Goal: Task Accomplishment & Management: Complete application form

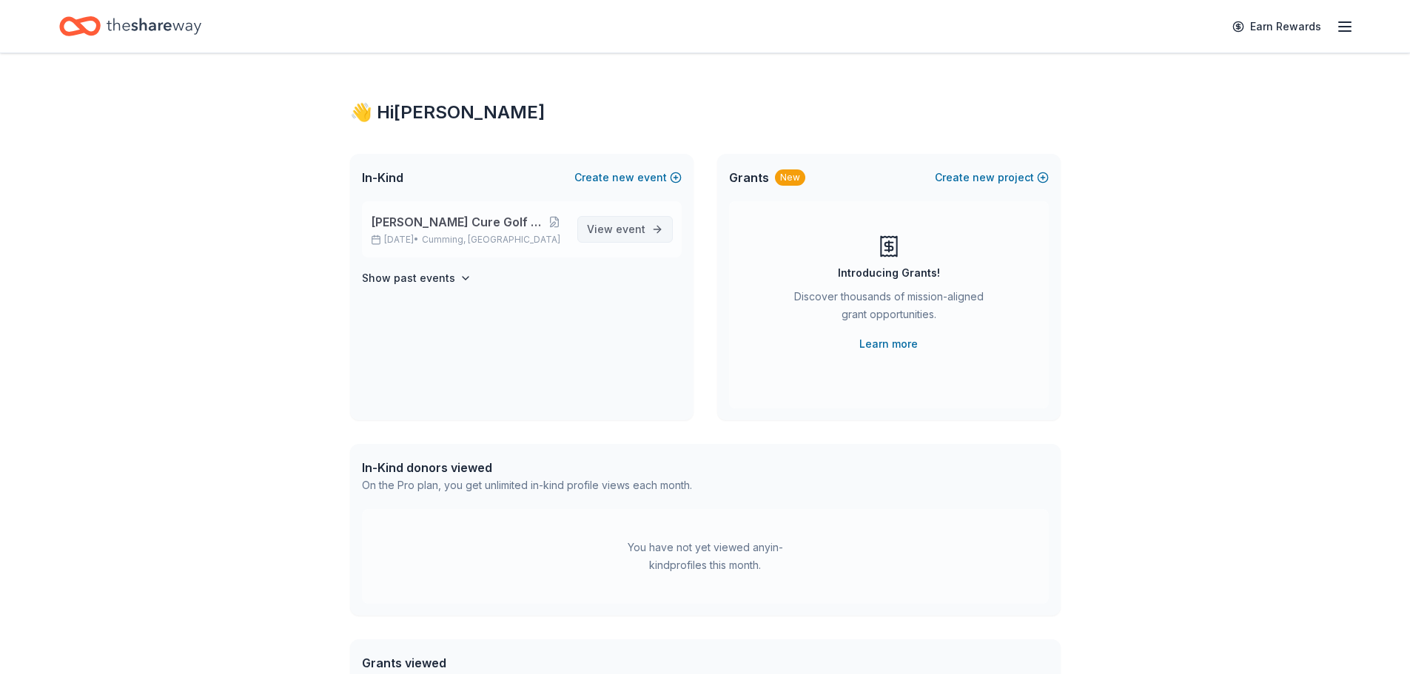
click at [625, 224] on span "event" at bounding box center [631, 229] width 30 height 13
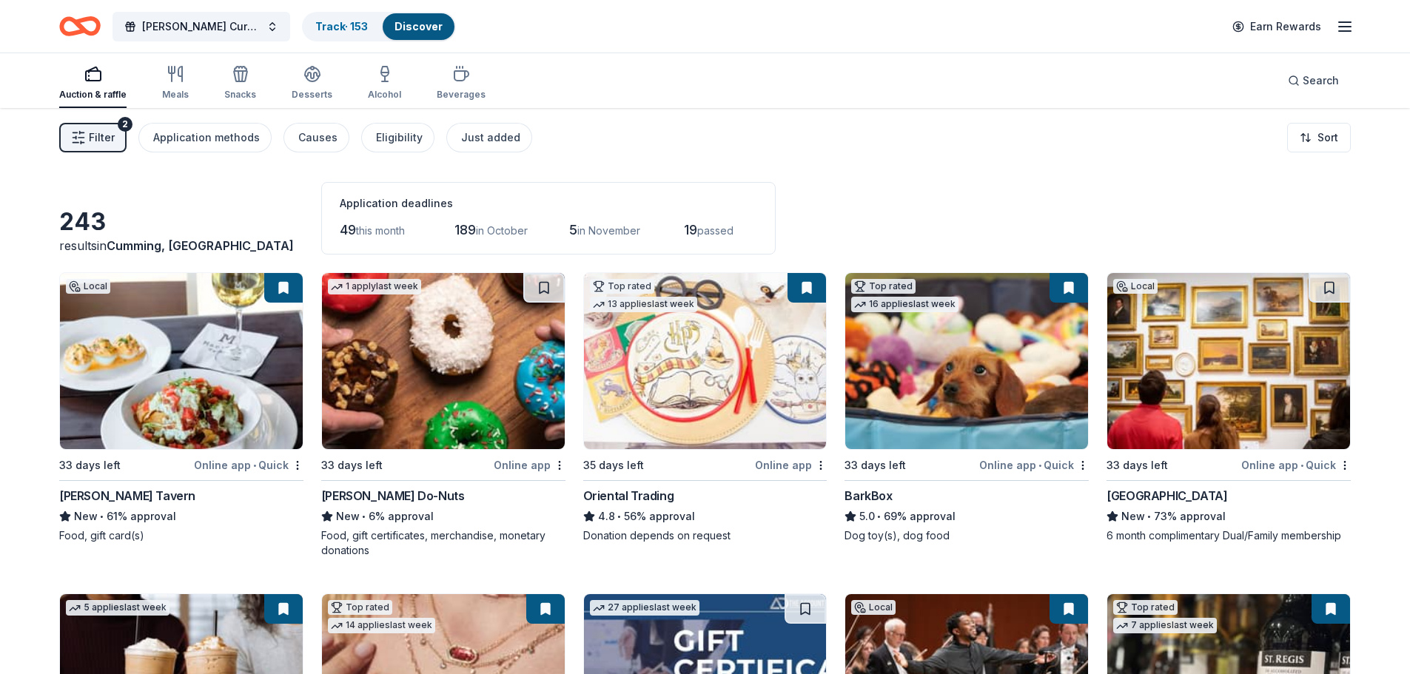
click at [720, 229] on span "passed" at bounding box center [715, 230] width 36 height 13
click at [372, 231] on span "this month" at bounding box center [380, 230] width 49 height 13
click at [352, 231] on span "49" at bounding box center [348, 230] width 16 height 16
click at [484, 144] on div "Just added" at bounding box center [490, 138] width 59 height 18
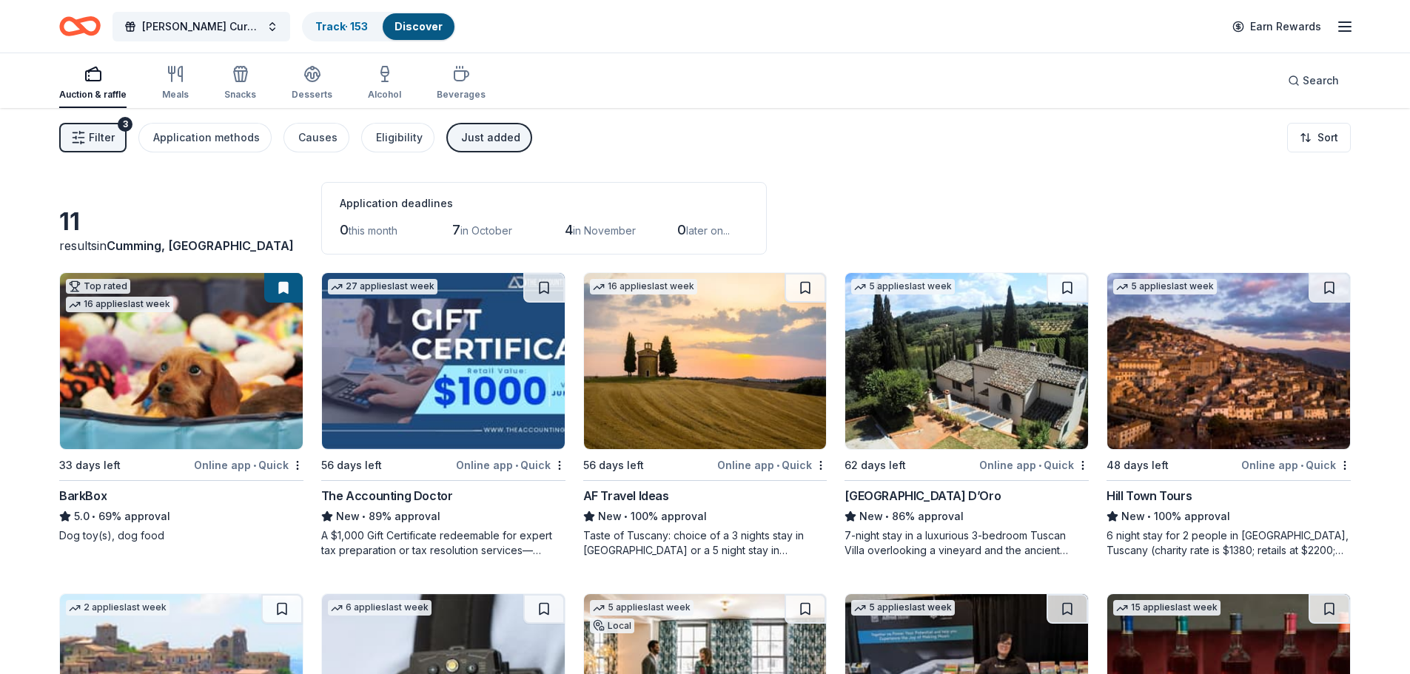
click at [75, 136] on icon "button" at bounding box center [78, 137] width 15 height 15
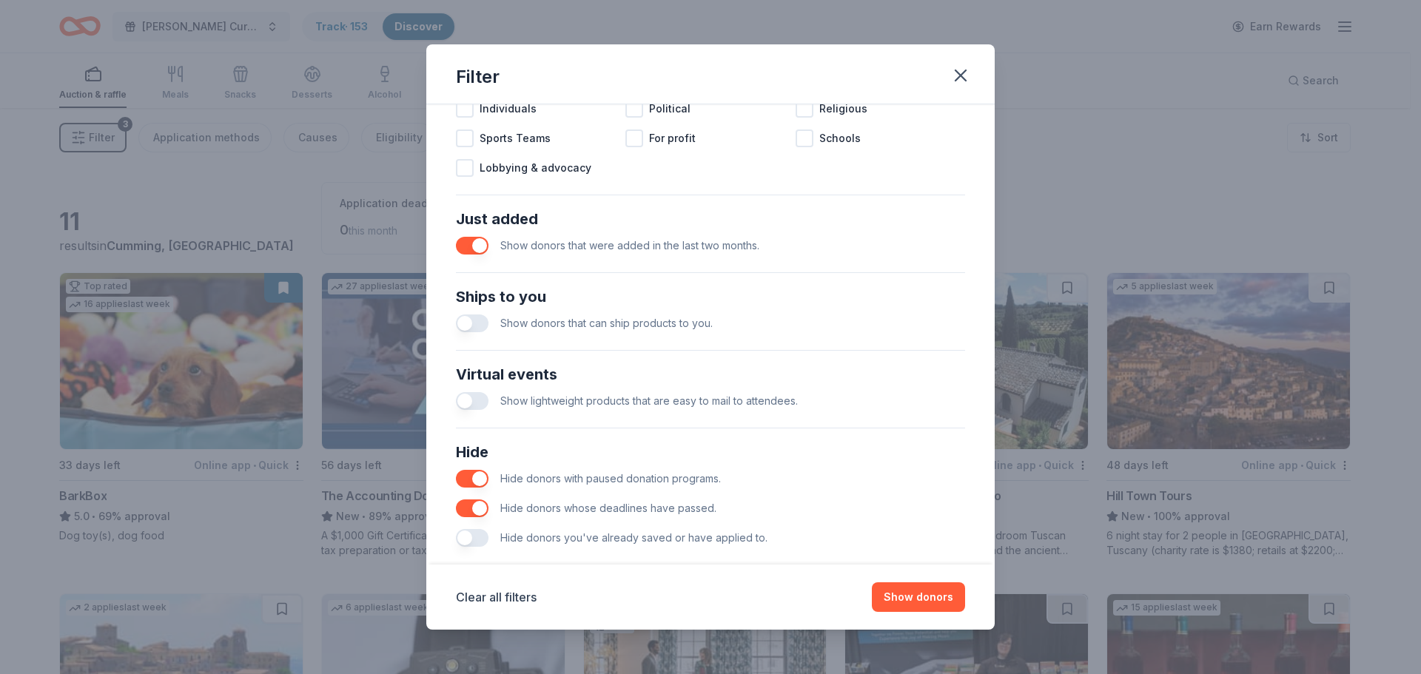
scroll to position [515, 0]
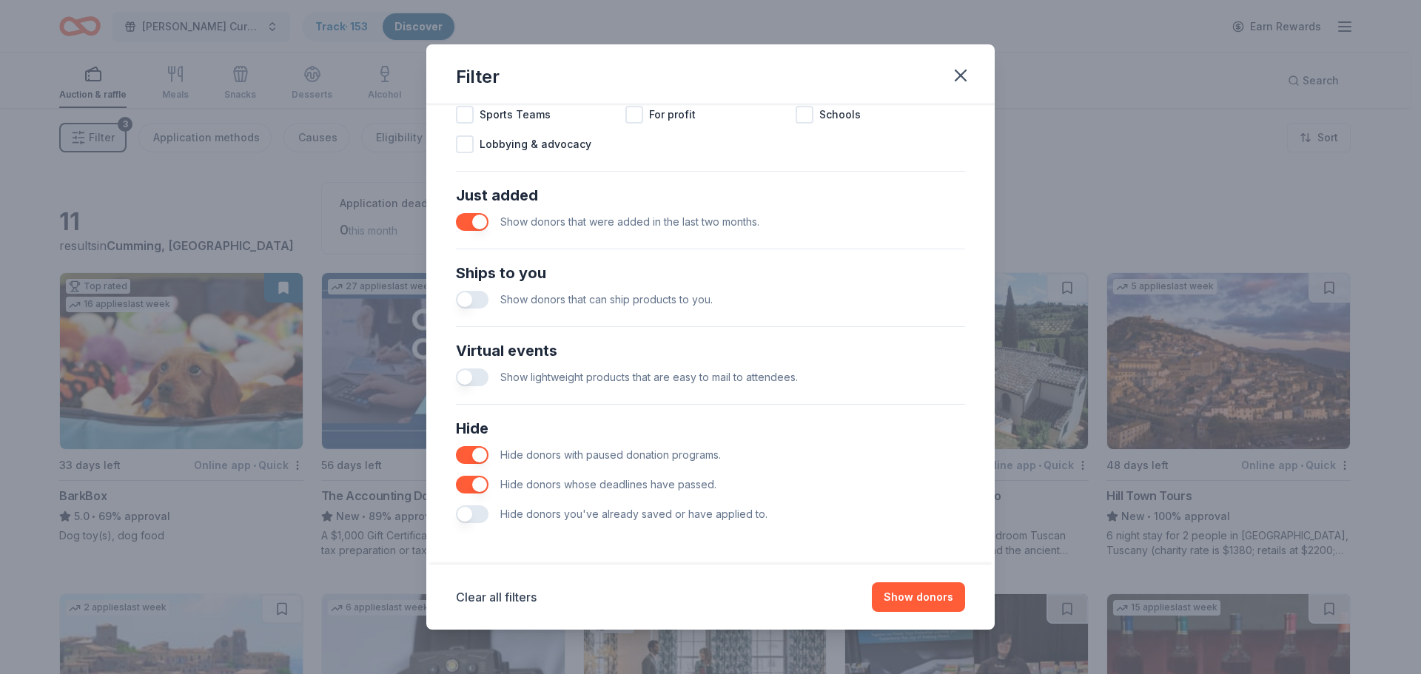
click at [477, 298] on button "button" at bounding box center [472, 300] width 33 height 18
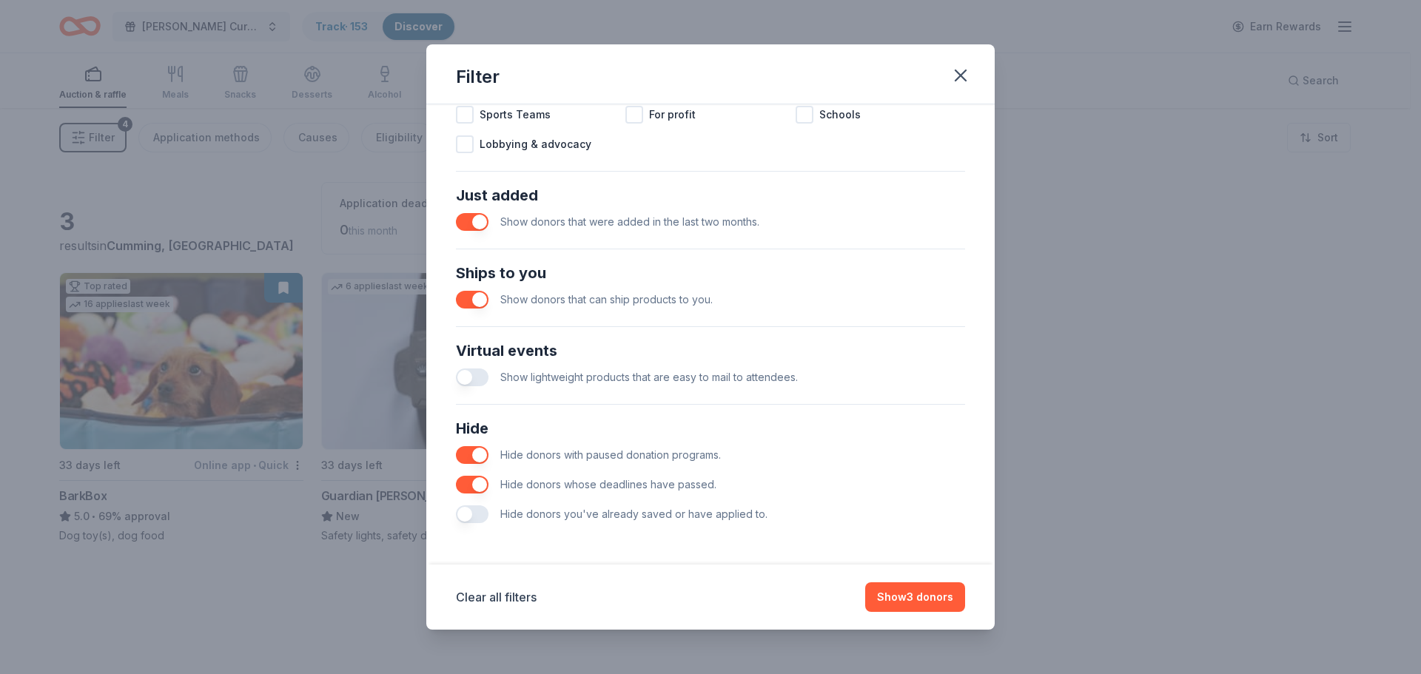
click at [480, 518] on button "button" at bounding box center [472, 515] width 33 height 18
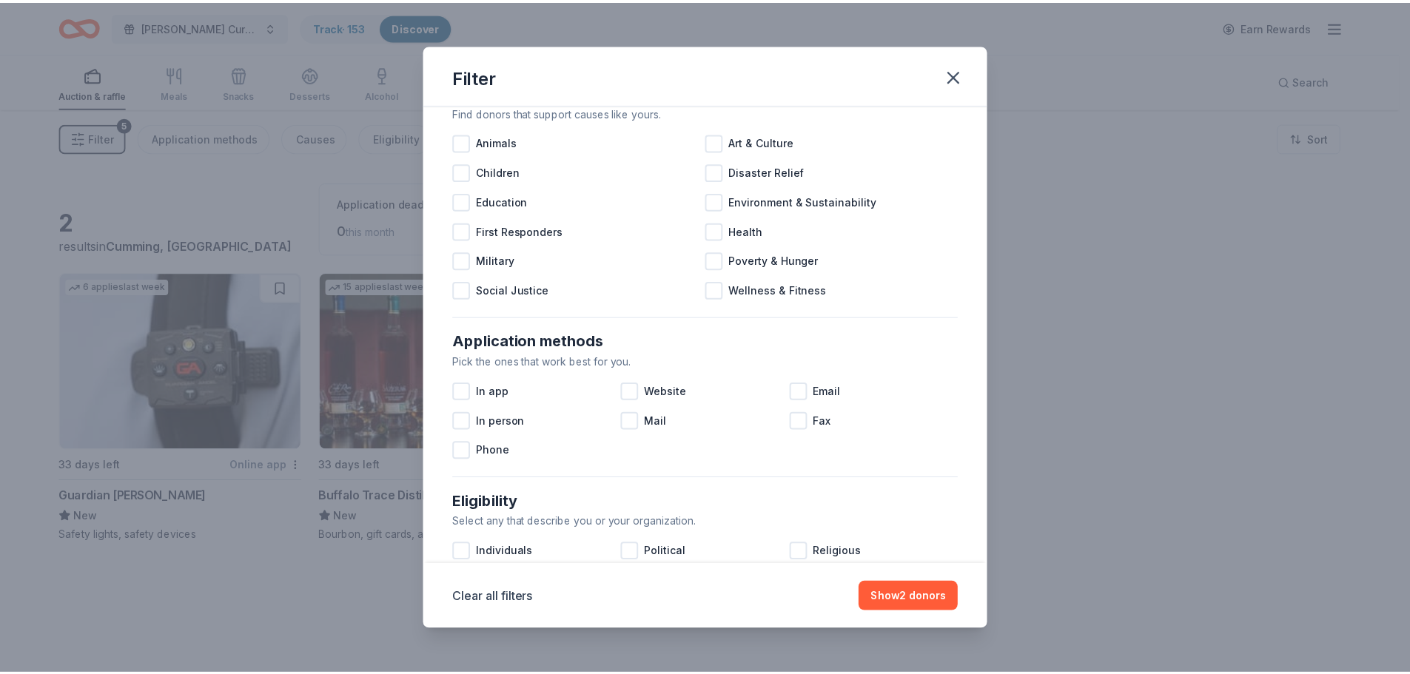
scroll to position [74, 0]
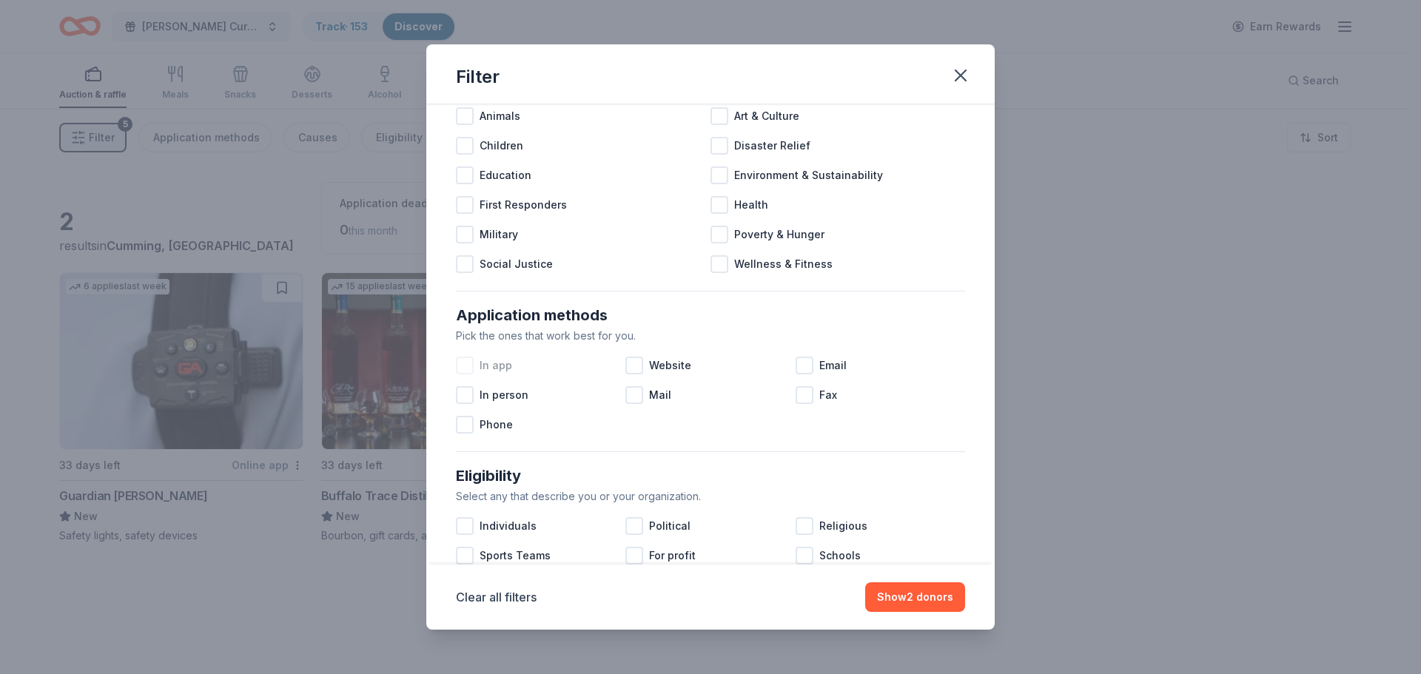
click at [473, 370] on div at bounding box center [465, 366] width 18 height 18
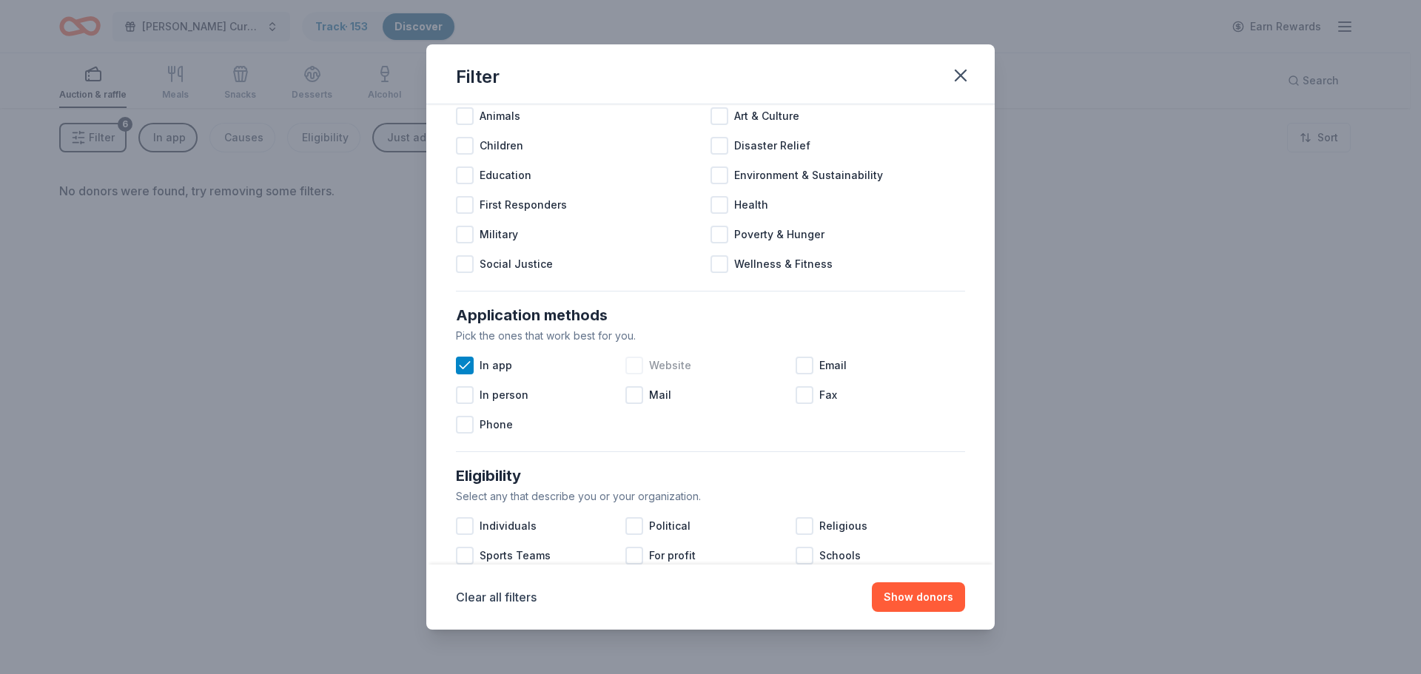
click at [626, 361] on div at bounding box center [635, 366] width 18 height 18
click at [819, 369] on span "Email" at bounding box center [832, 366] width 27 height 18
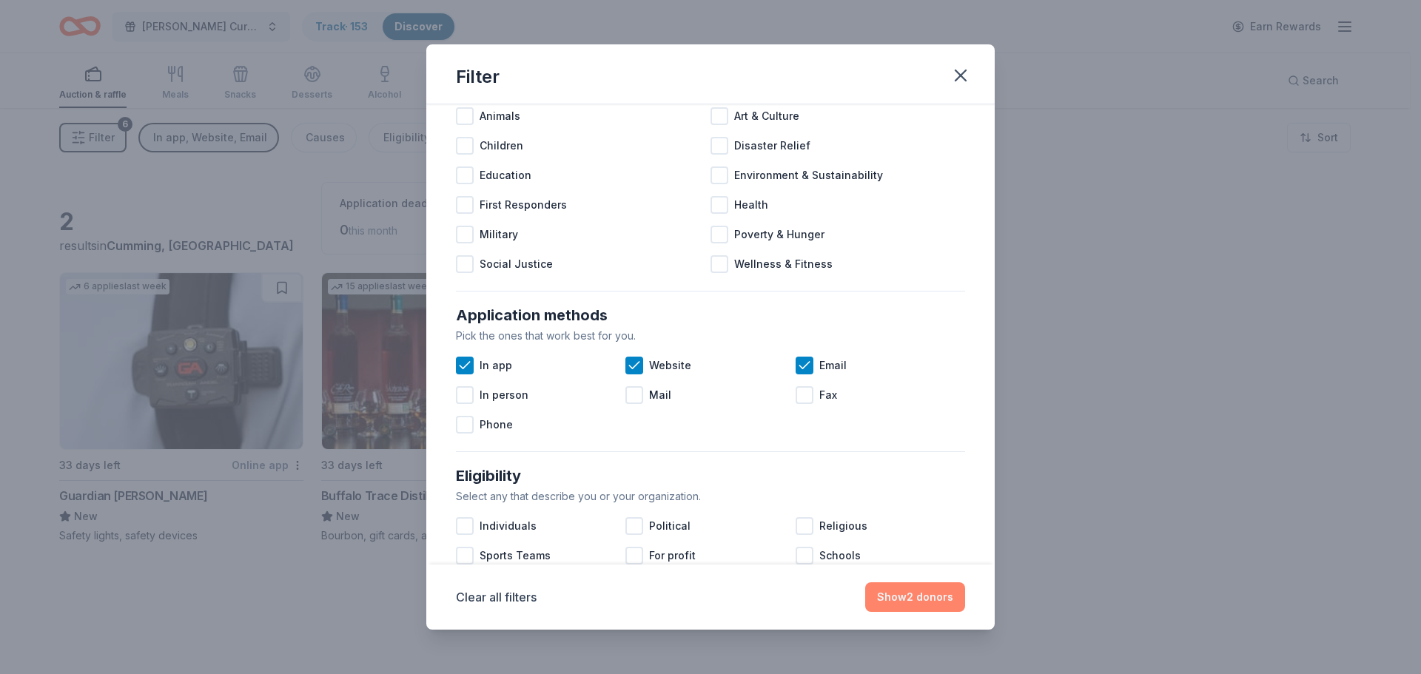
click at [925, 600] on button "Show 2 donors" at bounding box center [915, 598] width 100 height 30
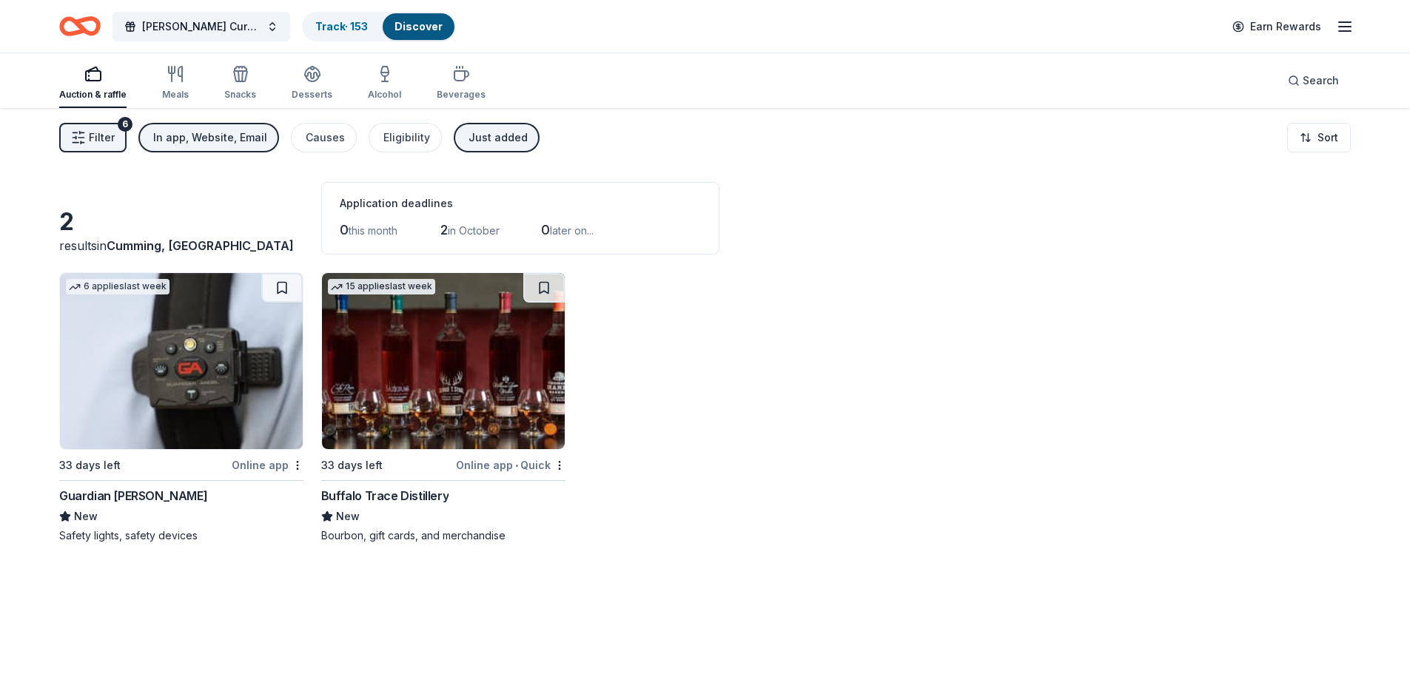
click at [477, 125] on button "Just added" at bounding box center [497, 138] width 86 height 30
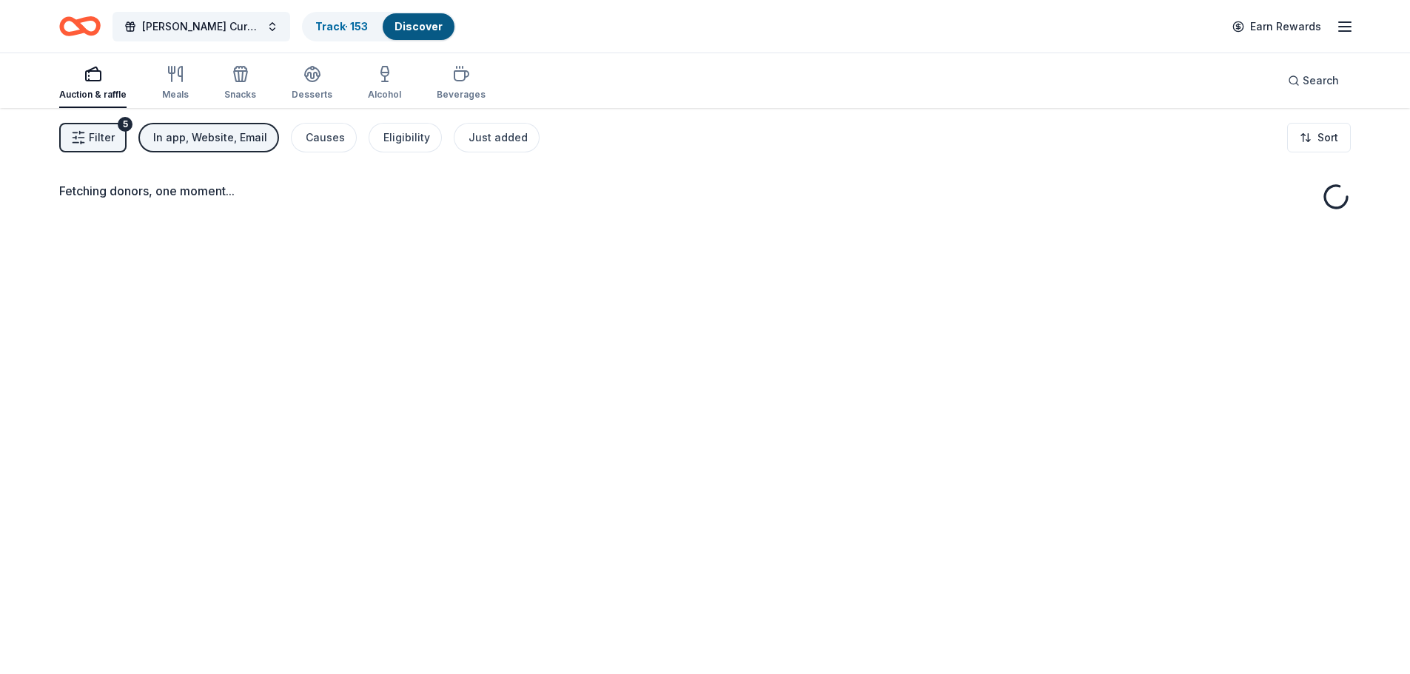
click at [258, 144] on div "In app, Website, Email" at bounding box center [210, 138] width 114 height 18
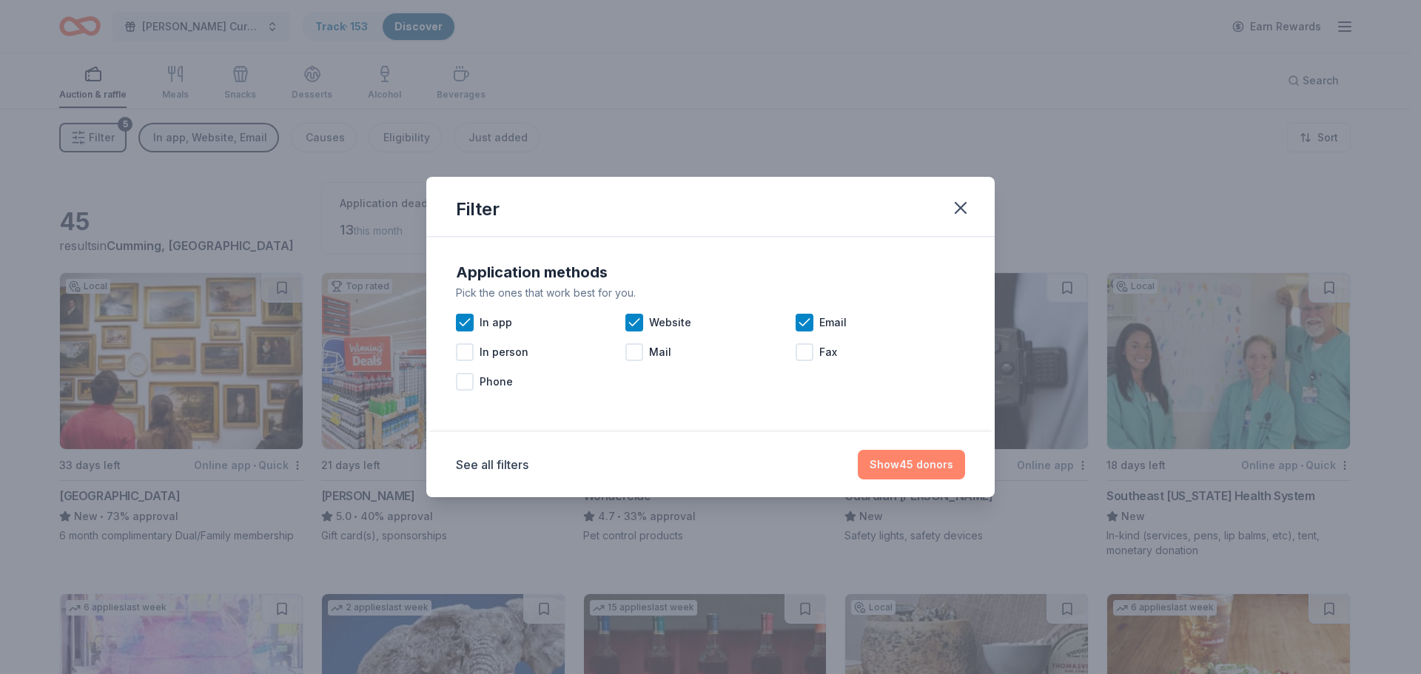
click at [894, 466] on button "Show 45 donors" at bounding box center [911, 465] width 107 height 30
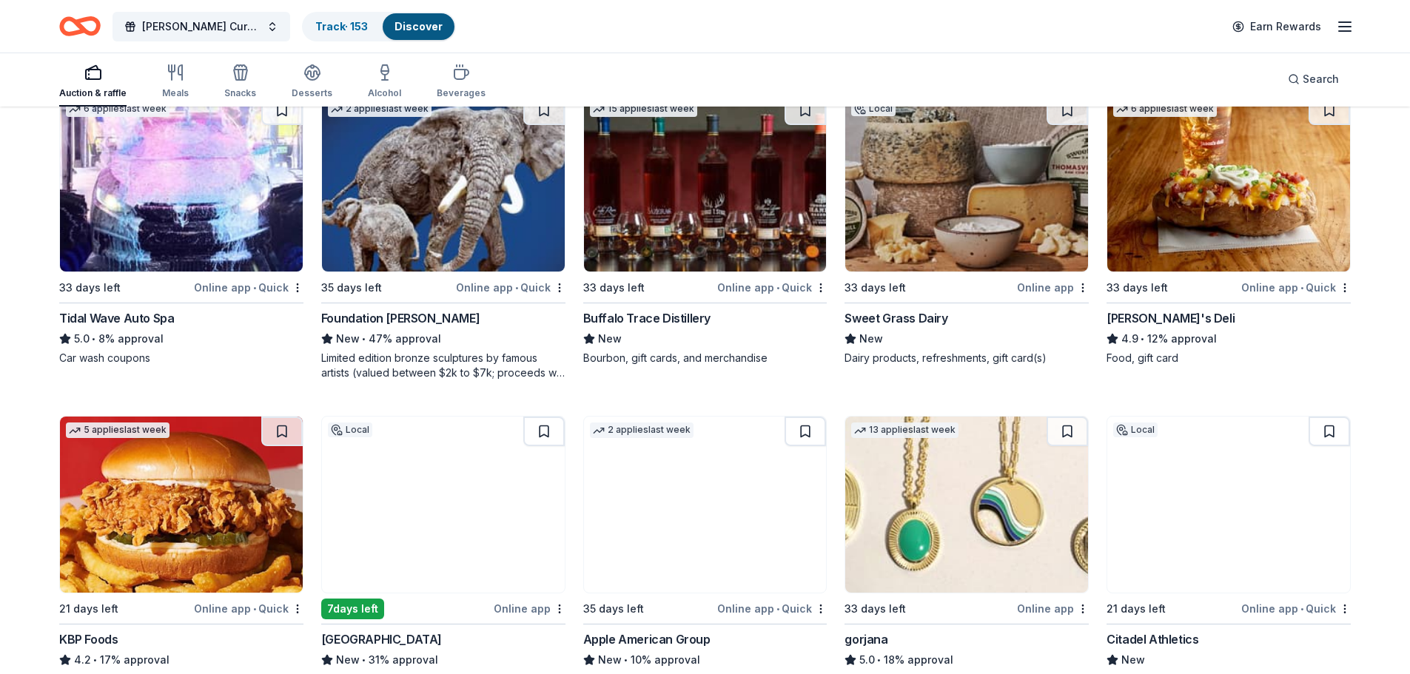
scroll to position [518, 0]
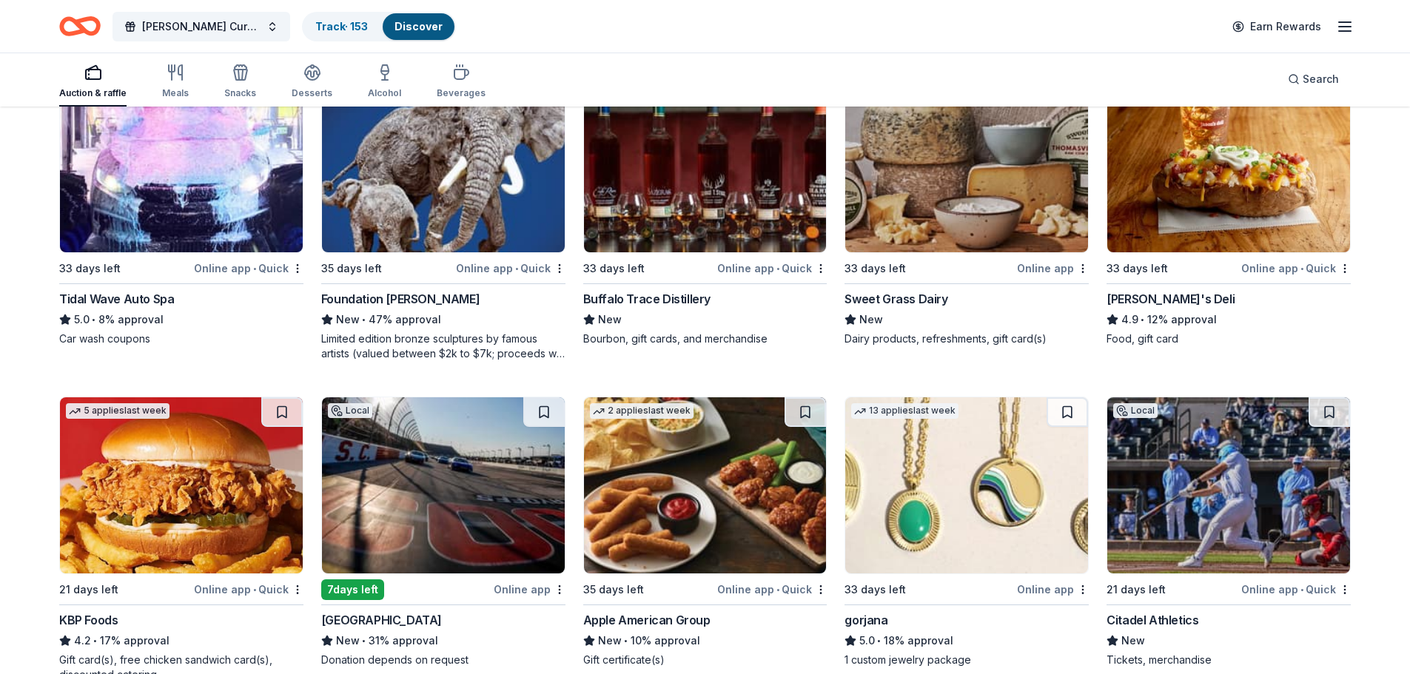
click at [967, 173] on img at bounding box center [966, 164] width 243 height 176
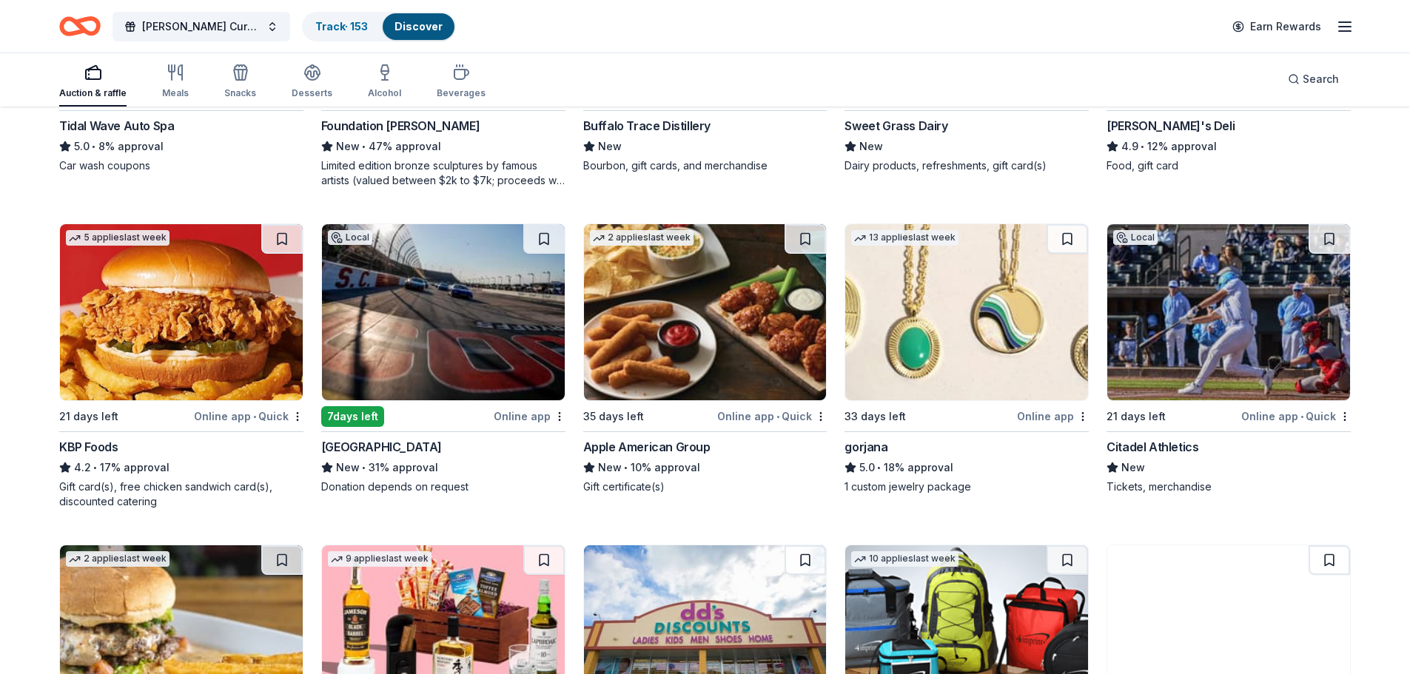
scroll to position [740, 0]
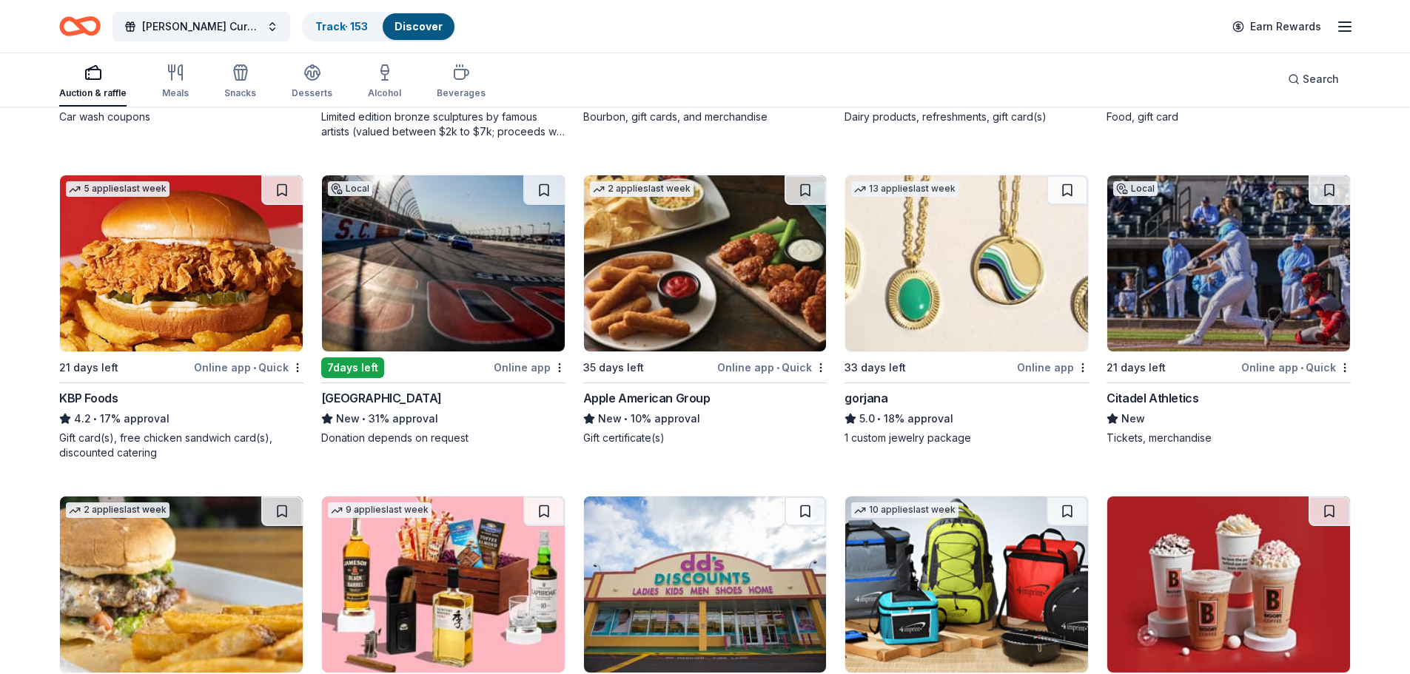
click at [383, 398] on div "Darlington Raceway" at bounding box center [381, 398] width 121 height 18
click at [683, 398] on div "Apple American Group" at bounding box center [646, 398] width 127 height 18
click at [953, 263] on img at bounding box center [966, 263] width 243 height 176
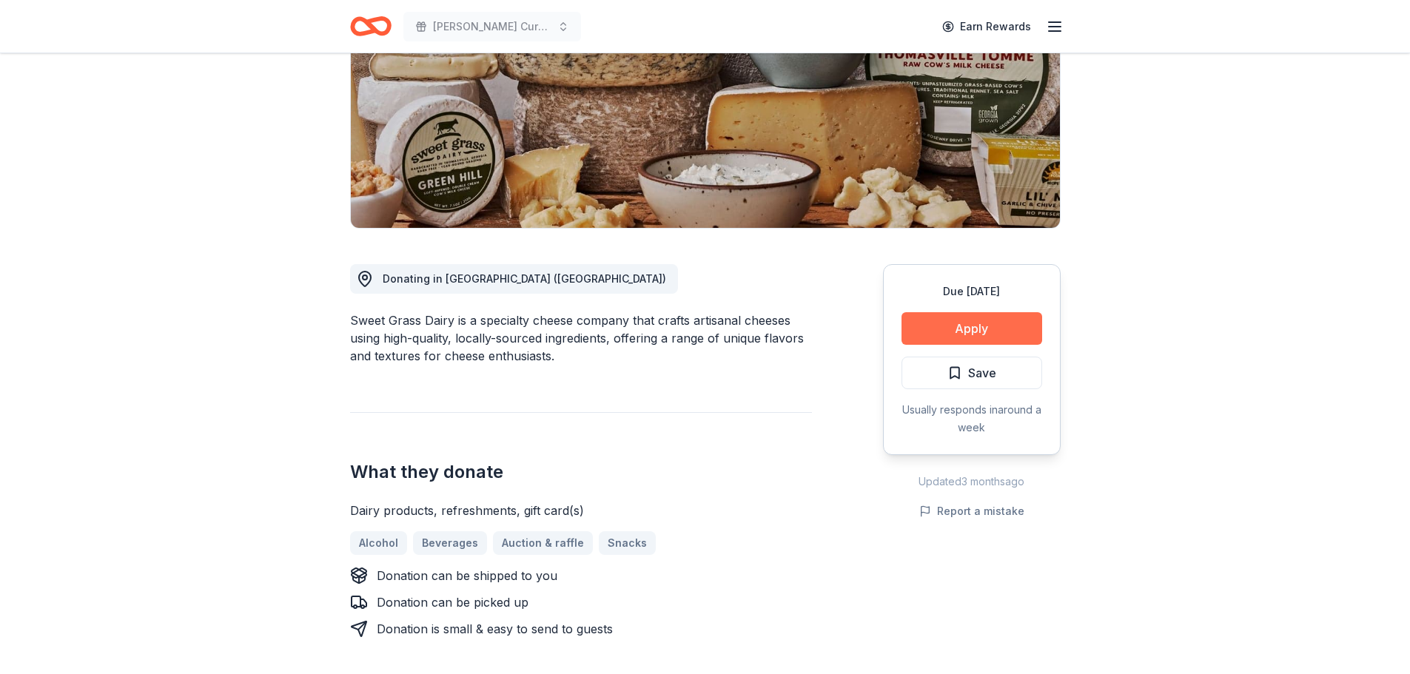
scroll to position [222, 0]
click at [970, 332] on button "Apply" at bounding box center [972, 328] width 141 height 33
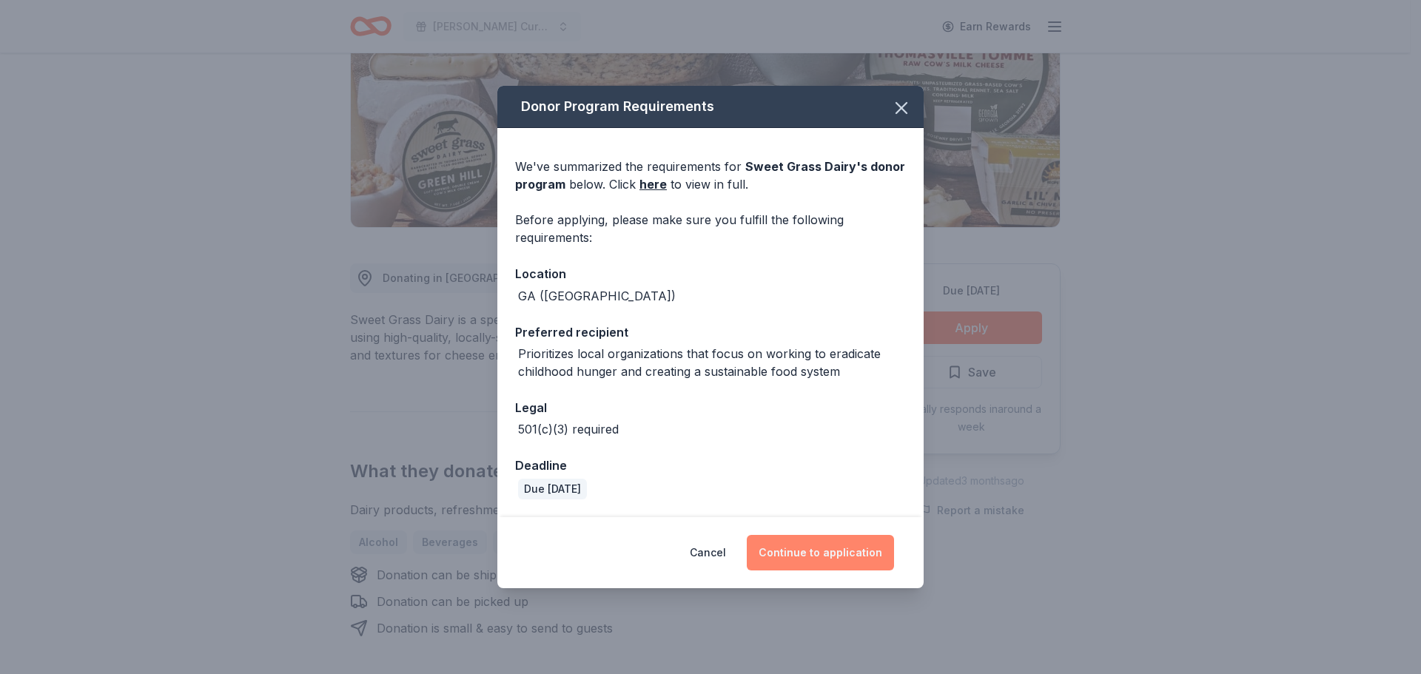
click at [829, 556] on button "Continue to application" at bounding box center [820, 553] width 147 height 36
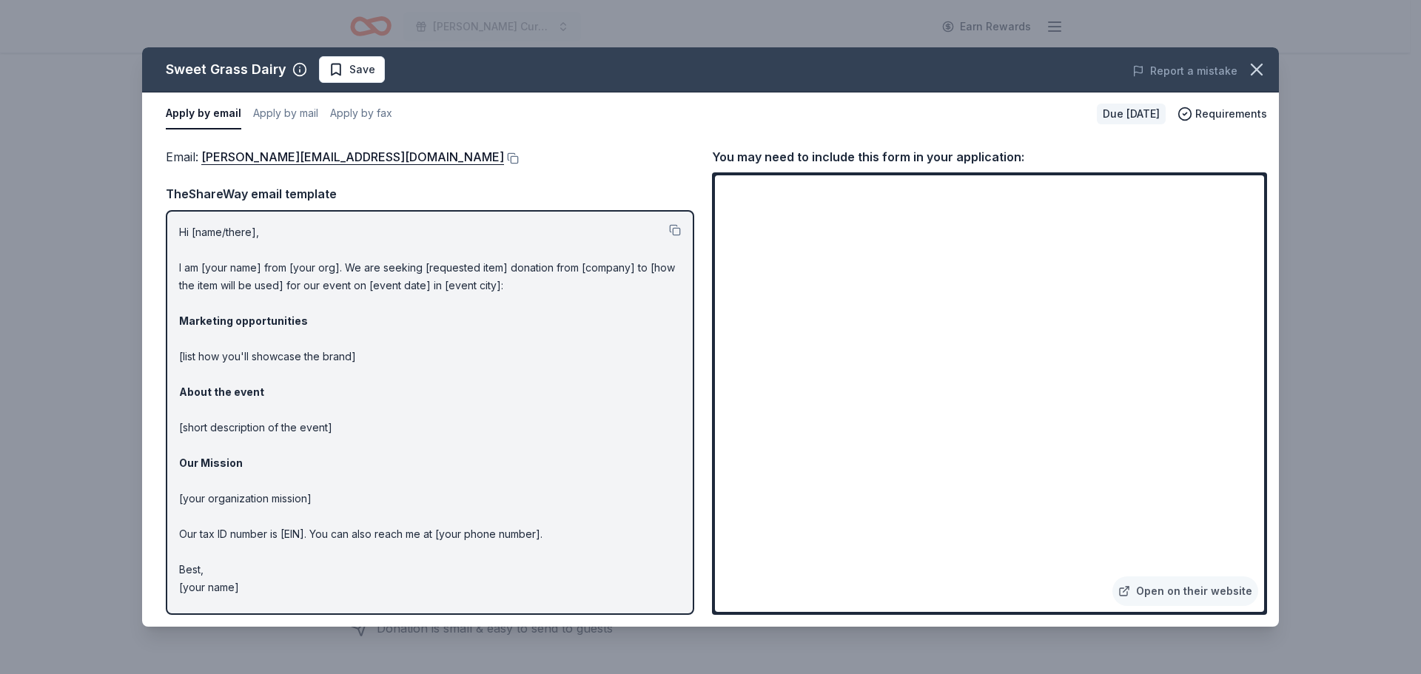
drag, startPoint x: 253, startPoint y: 594, endPoint x: 149, endPoint y: 277, distance: 334.3
click at [149, 277] on div "Email : jean@sweetgrassdairy.com Email : jean@sweetgrassdairy.com TheShareWay e…" at bounding box center [710, 381] width 1137 height 492
drag, startPoint x: 178, startPoint y: 230, endPoint x: 192, endPoint y: 233, distance: 15.1
click at [192, 233] on div "Hi [name/there], I am [your name] from [your org]. We are seeking [requested it…" at bounding box center [430, 412] width 529 height 405
click at [504, 155] on button at bounding box center [511, 158] width 15 height 12
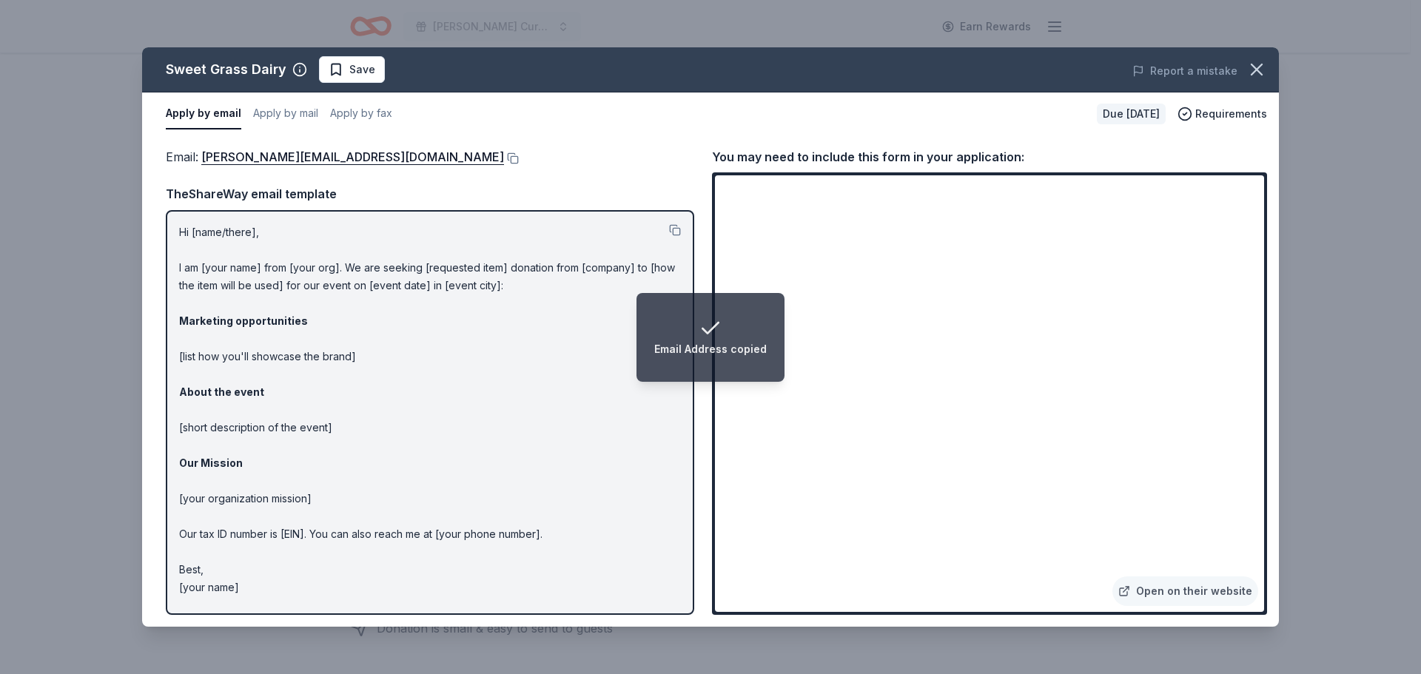
drag, startPoint x: 677, startPoint y: 230, endPoint x: 668, endPoint y: 235, distance: 9.9
click at [677, 230] on button at bounding box center [675, 230] width 12 height 12
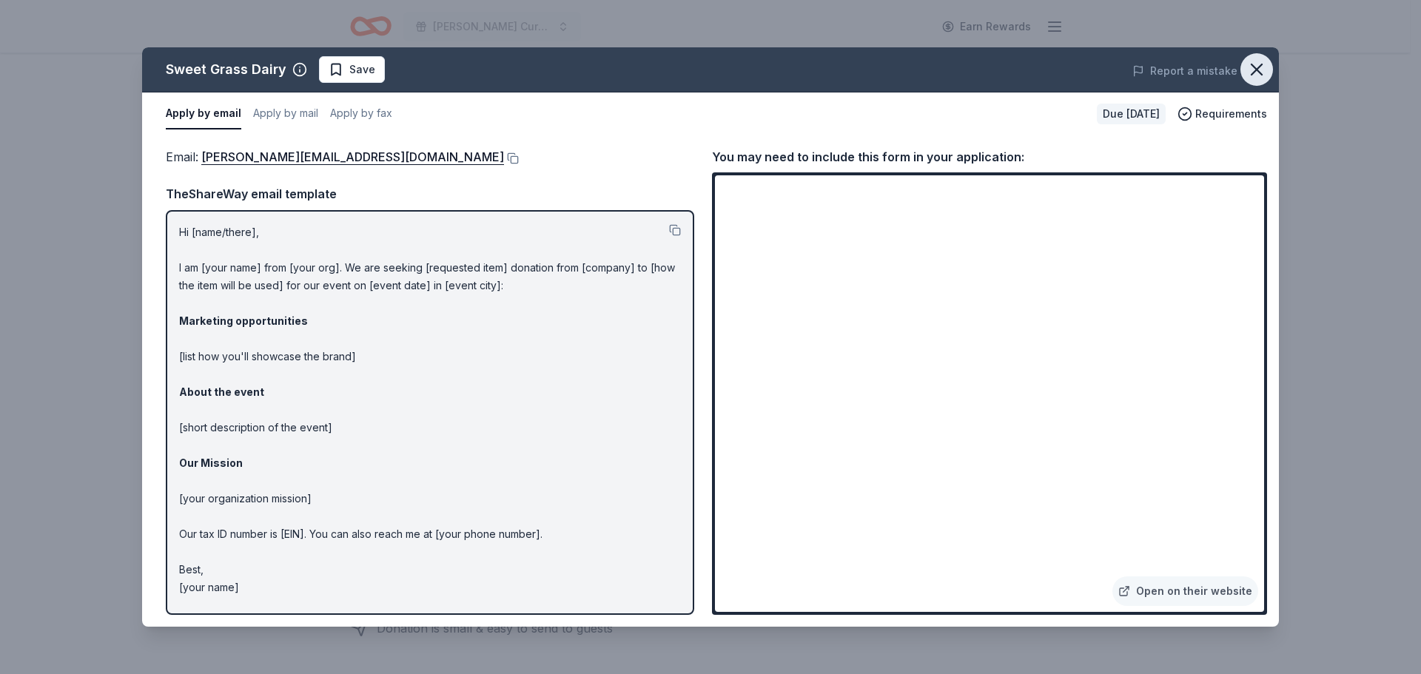
drag, startPoint x: 1256, startPoint y: 72, endPoint x: 1247, endPoint y: 73, distance: 8.9
click at [1256, 72] on icon "button" at bounding box center [1257, 69] width 21 height 21
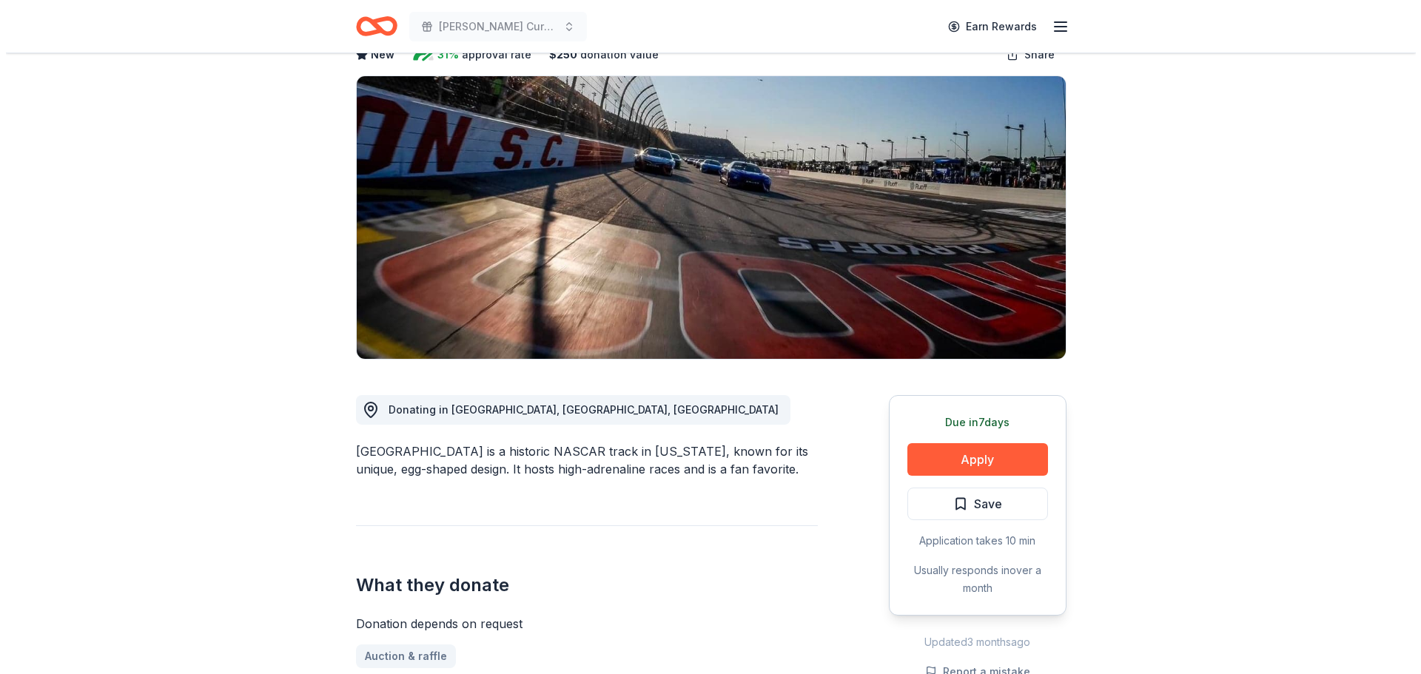
scroll to position [148, 0]
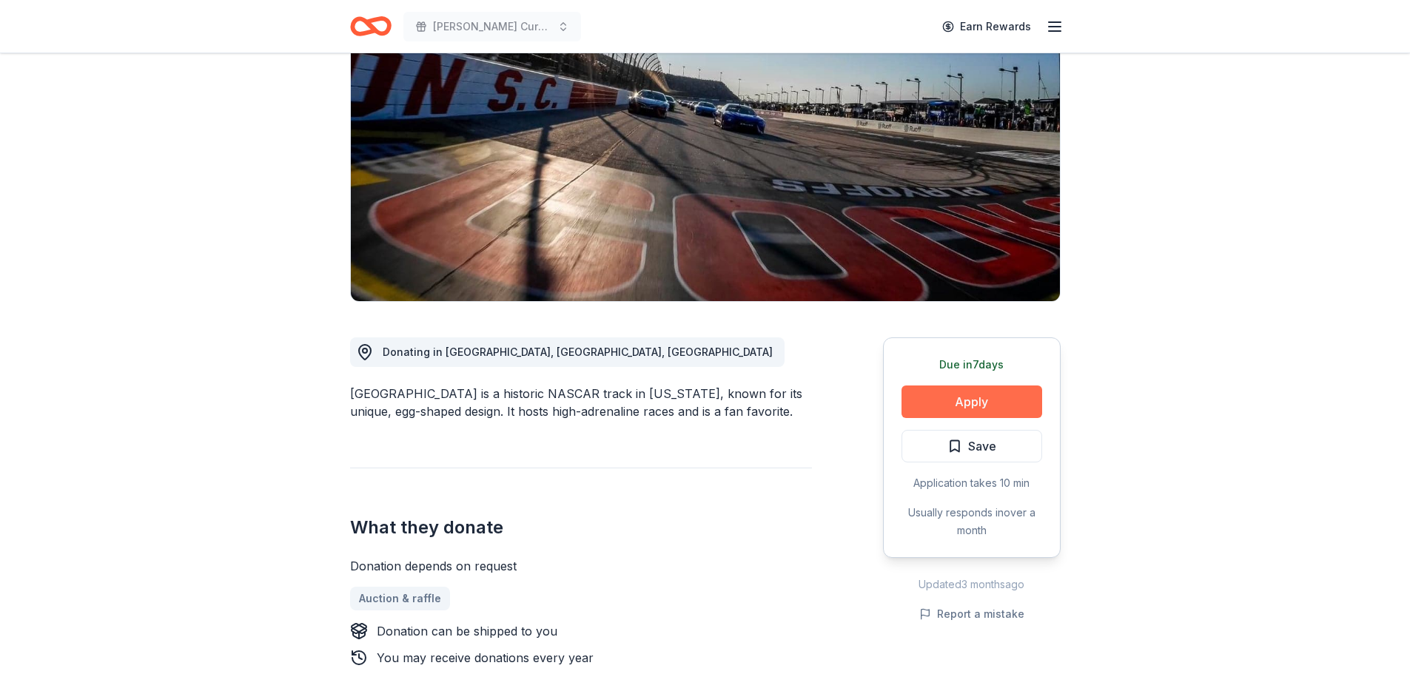
click at [979, 404] on button "Apply" at bounding box center [972, 402] width 141 height 33
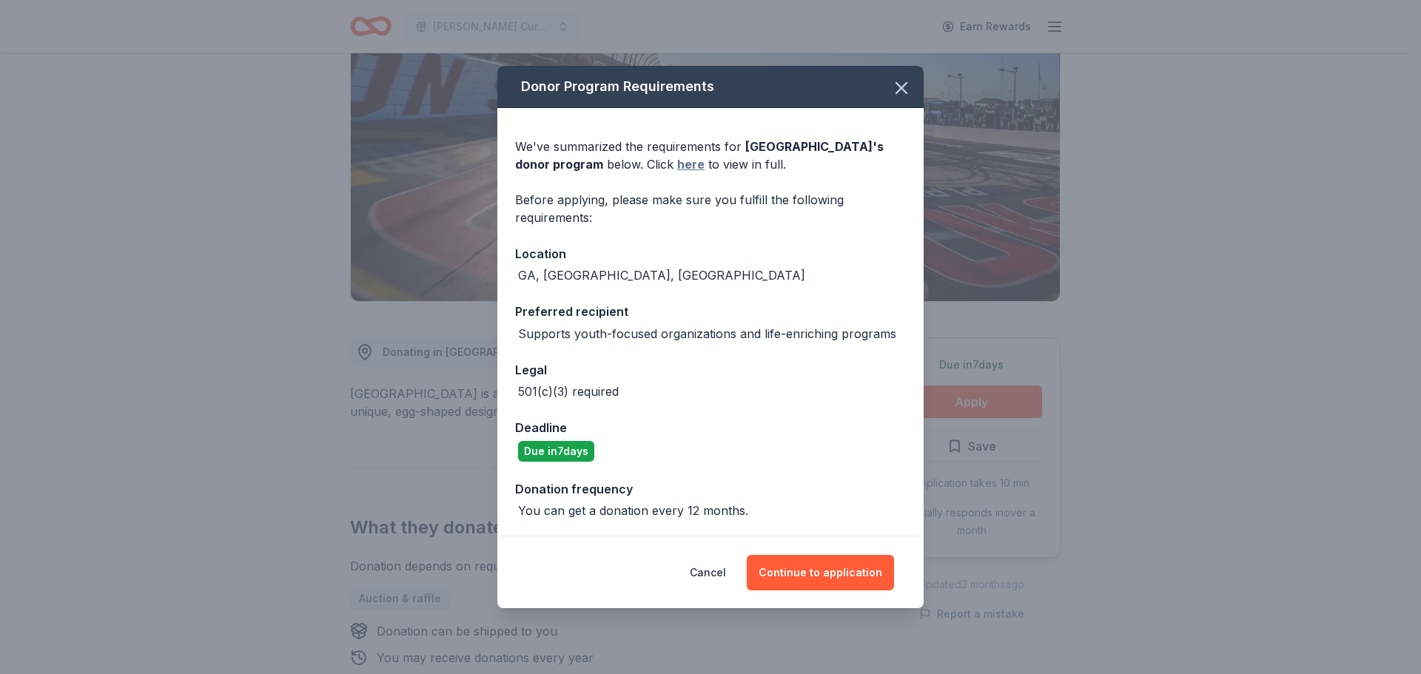
click at [677, 167] on link "here" at bounding box center [690, 164] width 27 height 18
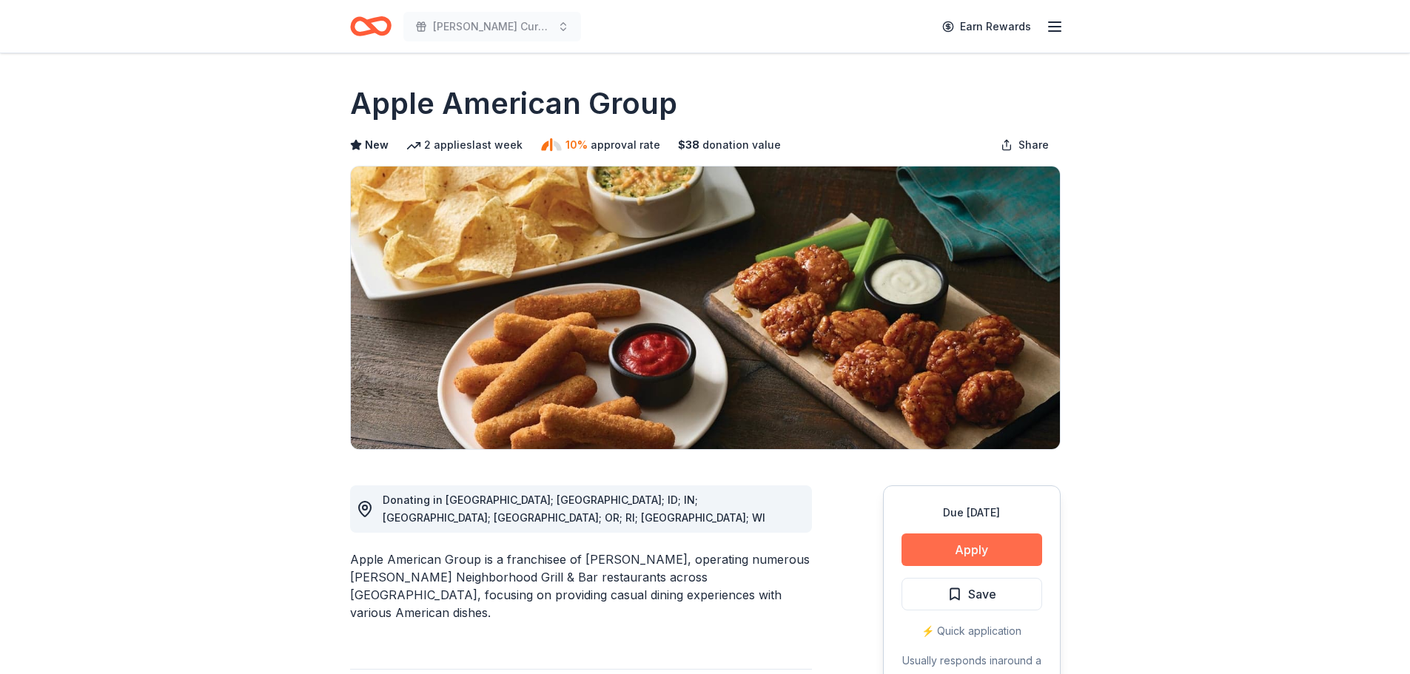
click at [969, 546] on button "Apply" at bounding box center [972, 550] width 141 height 33
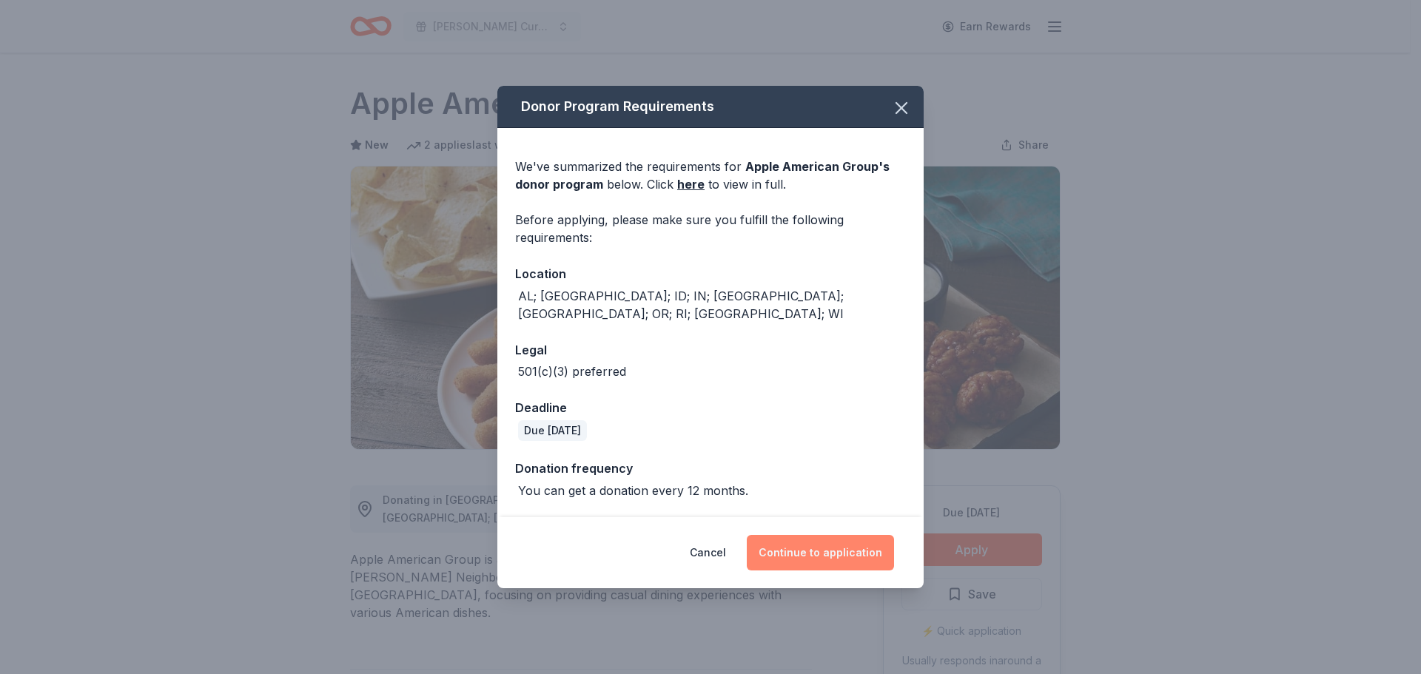
click at [813, 550] on button "Continue to application" at bounding box center [820, 553] width 147 height 36
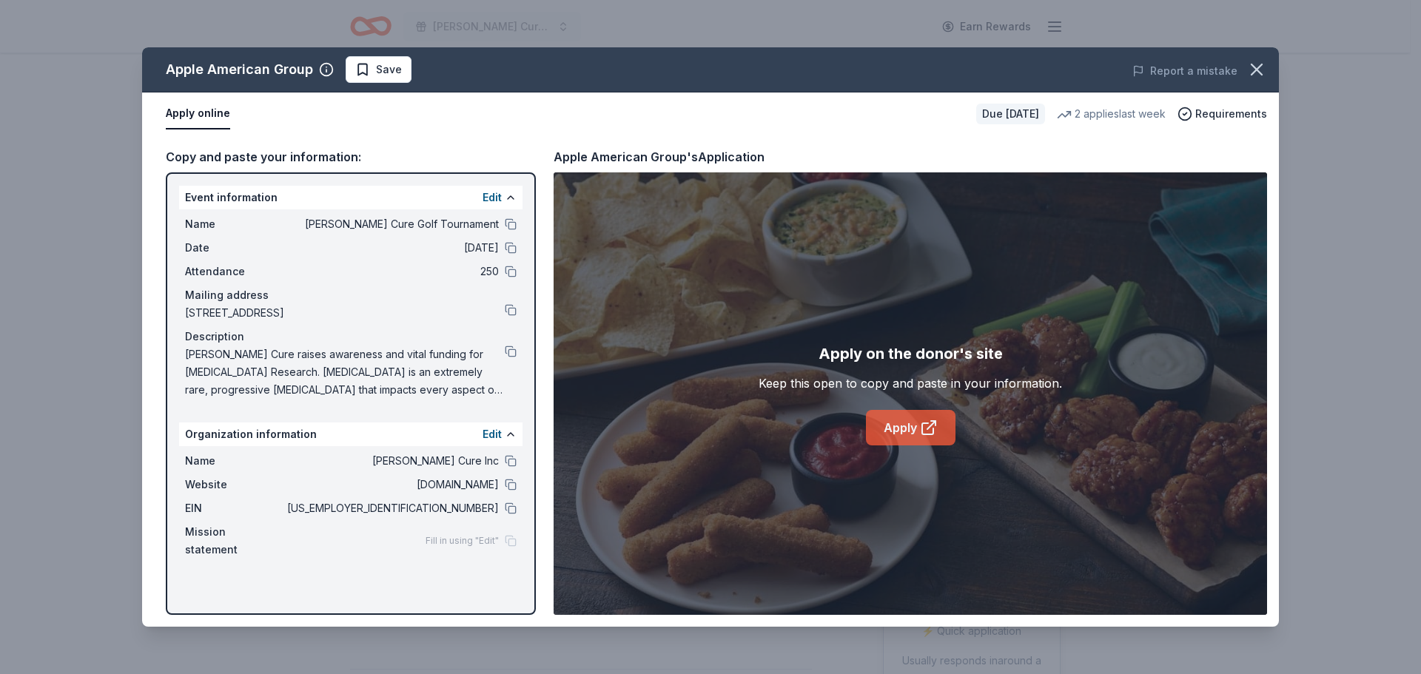
click at [905, 429] on link "Apply" at bounding box center [911, 428] width 90 height 36
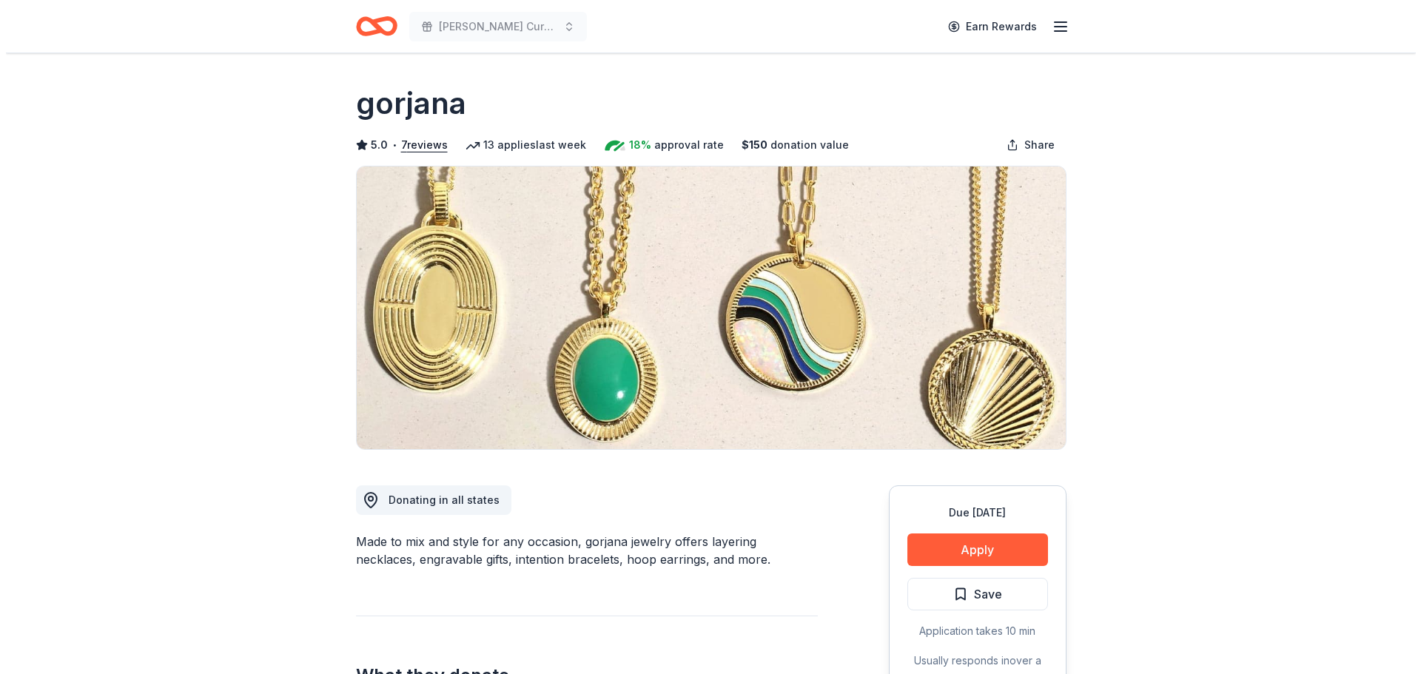
scroll to position [148, 0]
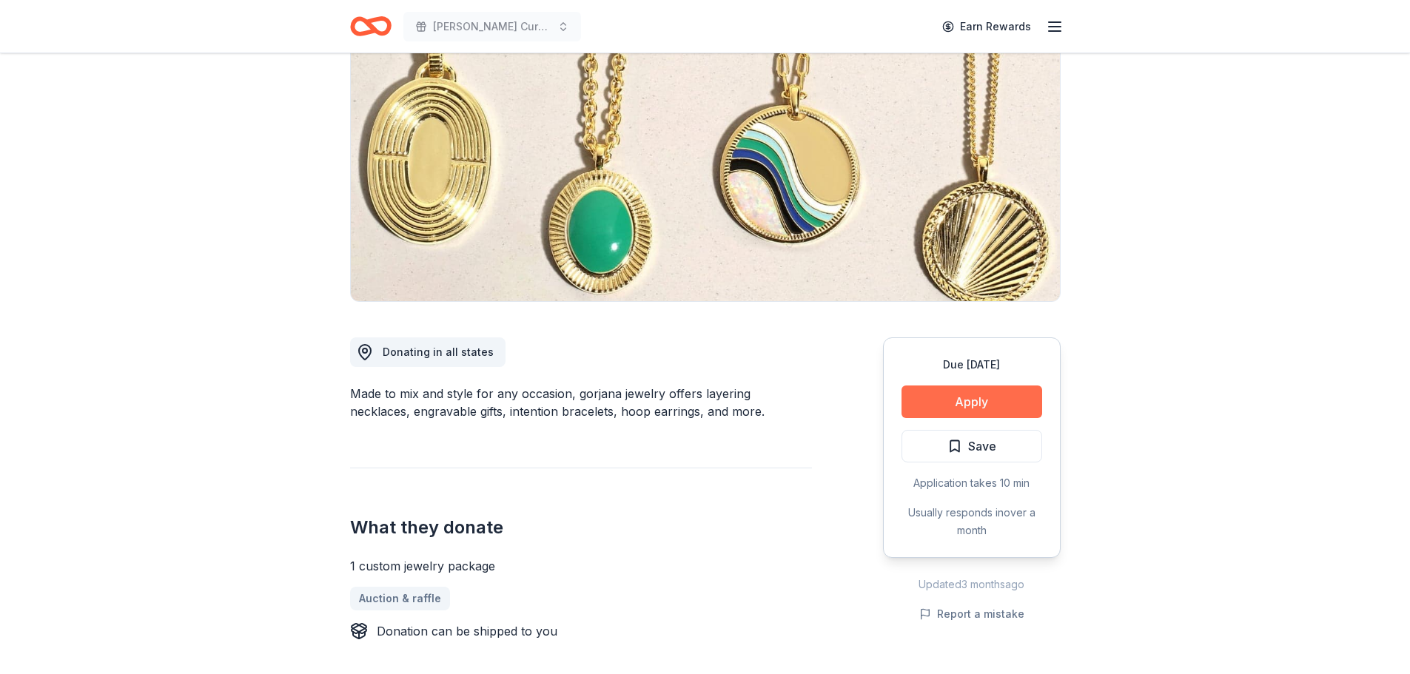
click at [982, 399] on button "Apply" at bounding box center [972, 402] width 141 height 33
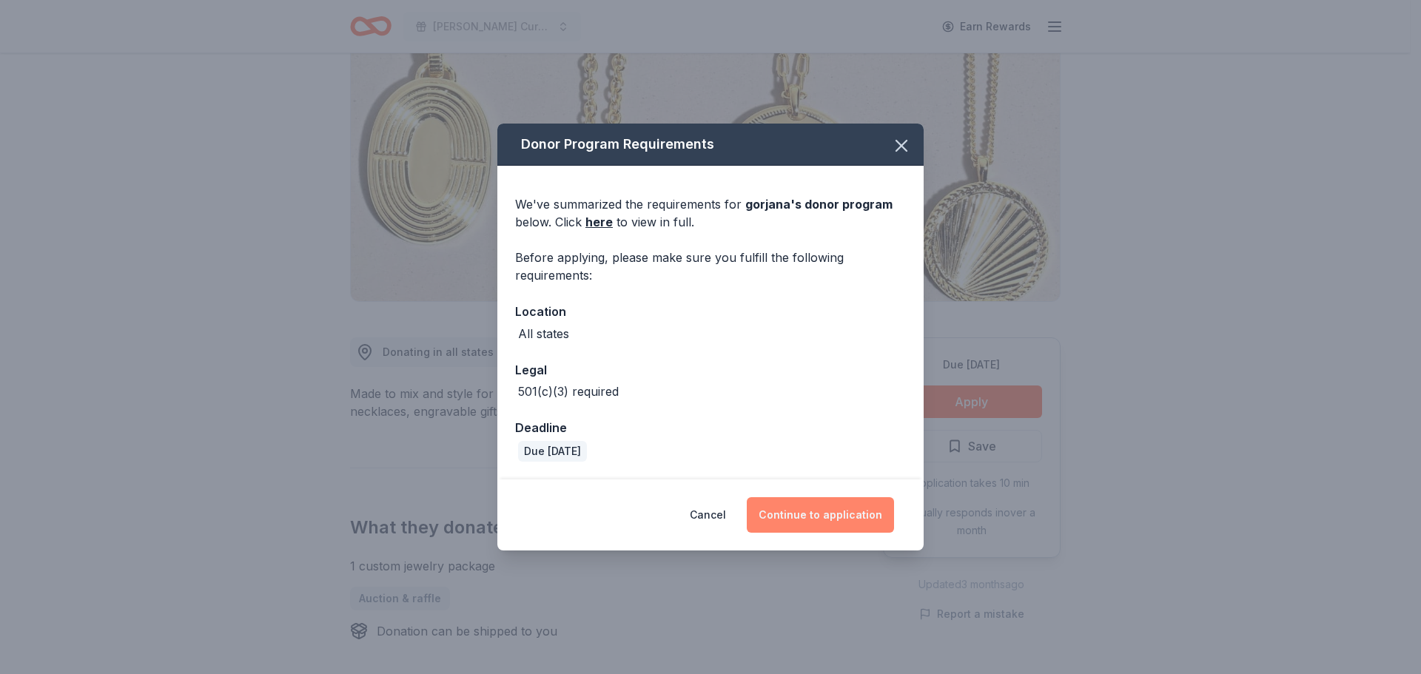
click at [828, 503] on button "Continue to application" at bounding box center [820, 515] width 147 height 36
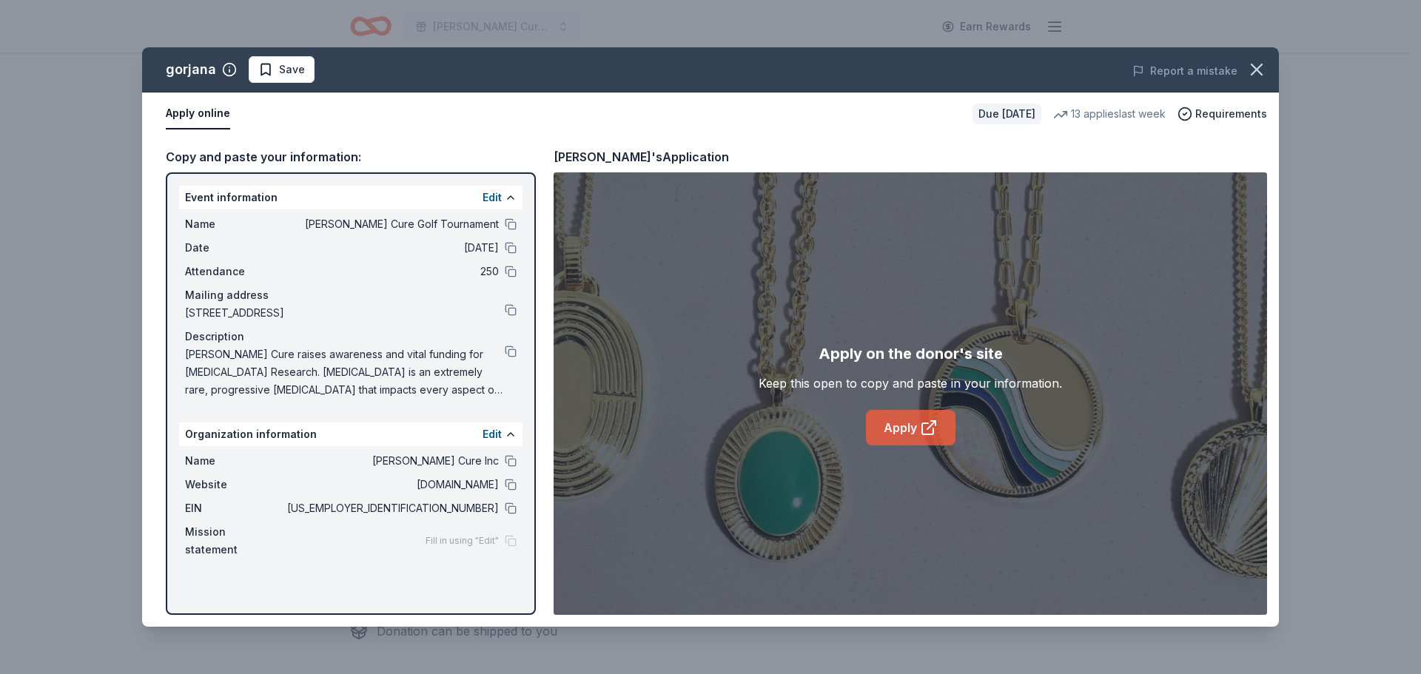
click at [895, 428] on link "Apply" at bounding box center [911, 428] width 90 height 36
